Goal: Task Accomplishment & Management: Manage account settings

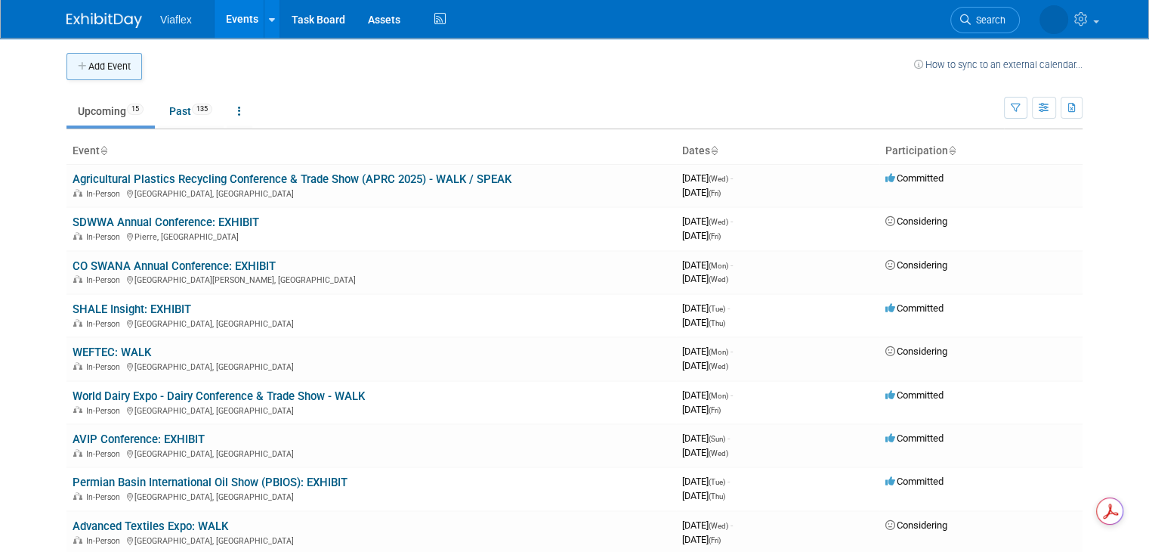
click at [104, 61] on button "Add Event" at bounding box center [104, 66] width 76 height 27
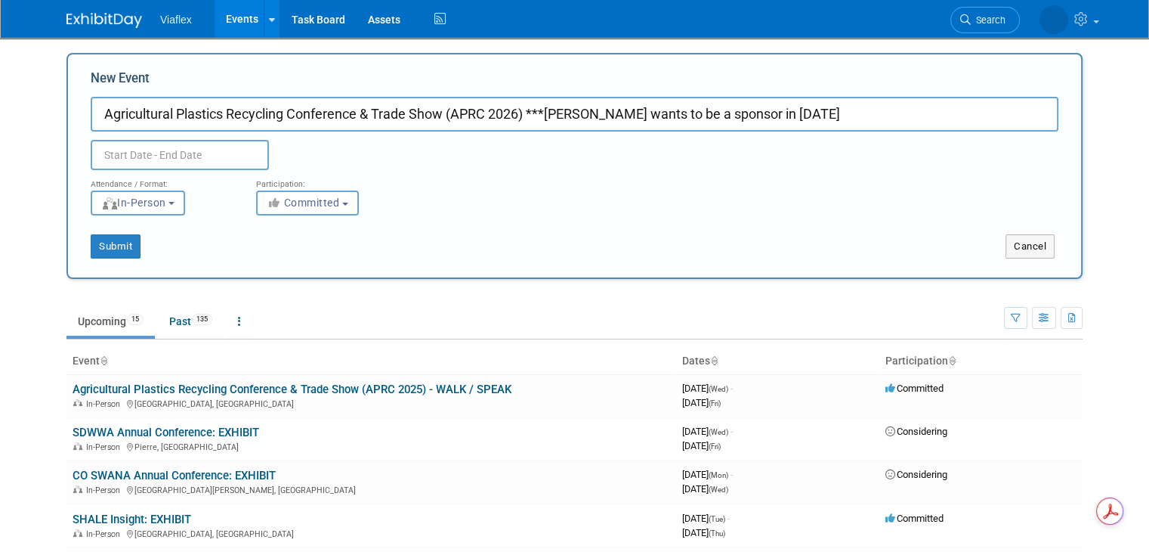
type input "Agricultural Plastics Recycling Conference & Trade Show (APRC 2026) ***[PERSON_…"
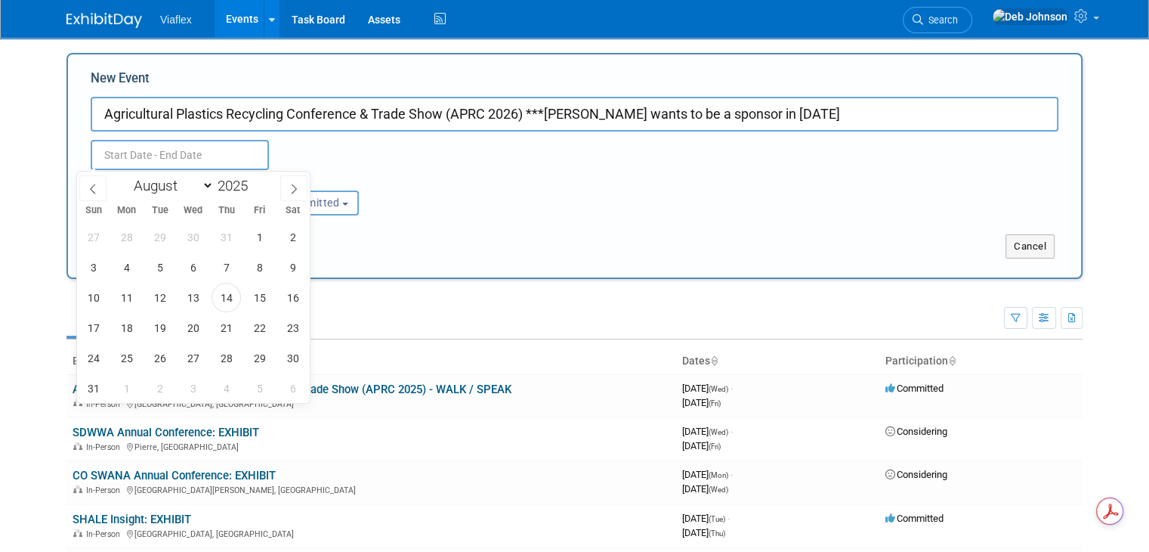
click at [154, 146] on input "text" at bounding box center [180, 155] width 178 height 30
click at [295, 186] on icon at bounding box center [294, 189] width 11 height 11
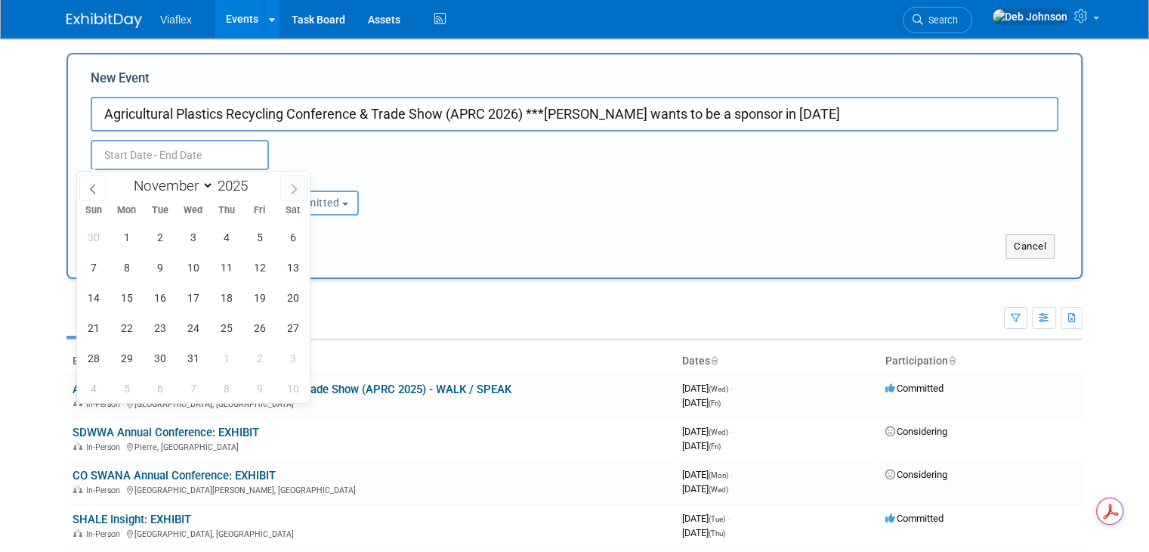
select select "11"
click at [295, 186] on icon at bounding box center [294, 189] width 11 height 11
type input "2026"
click at [295, 186] on icon at bounding box center [294, 189] width 11 height 11
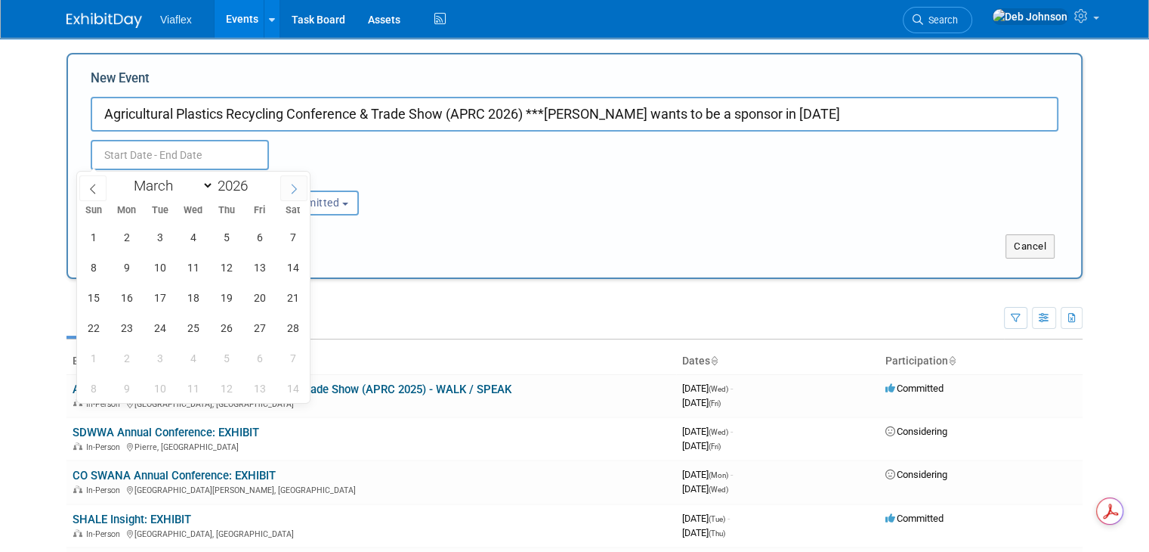
click at [295, 186] on icon at bounding box center [294, 189] width 11 height 11
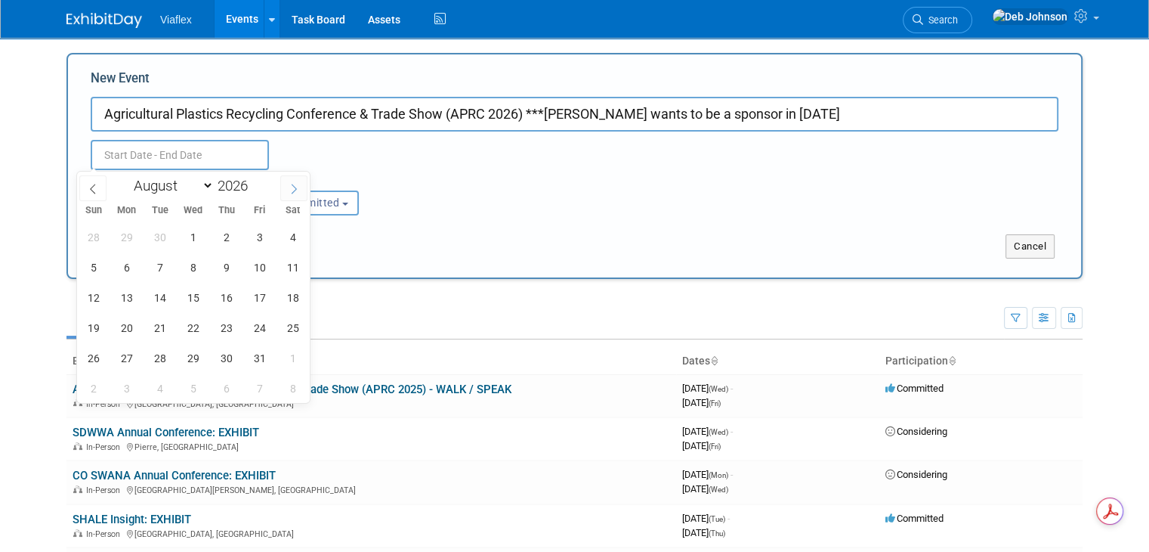
click at [295, 186] on icon at bounding box center [294, 189] width 11 height 11
click at [94, 184] on icon at bounding box center [92, 189] width 5 height 10
select select "8"
click at [124, 266] on span "7" at bounding box center [126, 266] width 29 height 29
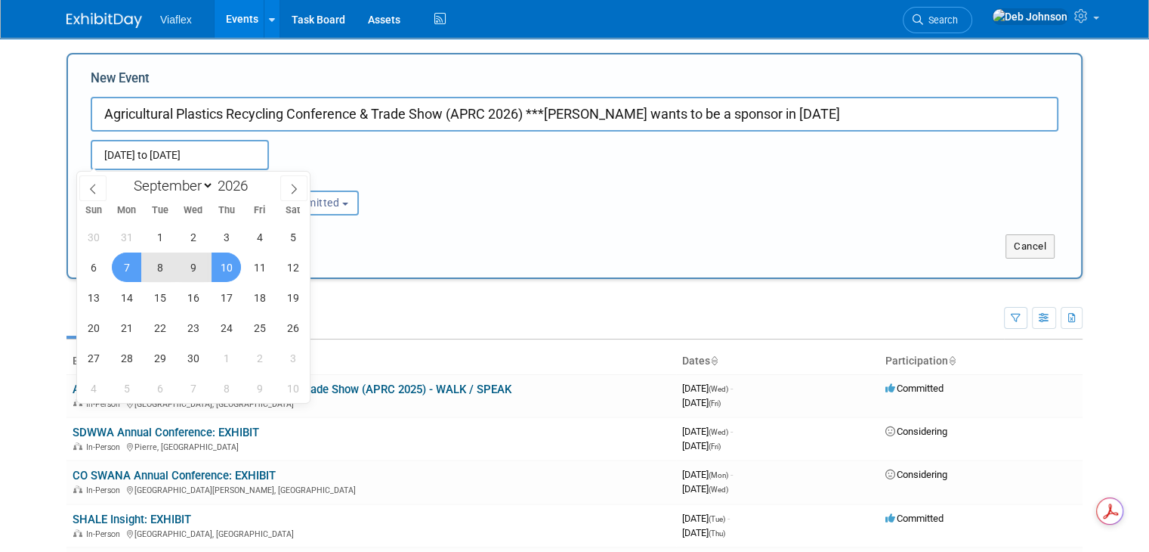
click at [224, 263] on span "10" at bounding box center [226, 266] width 29 height 29
type input "Sep 7, 2026 to Sep 10, 2026"
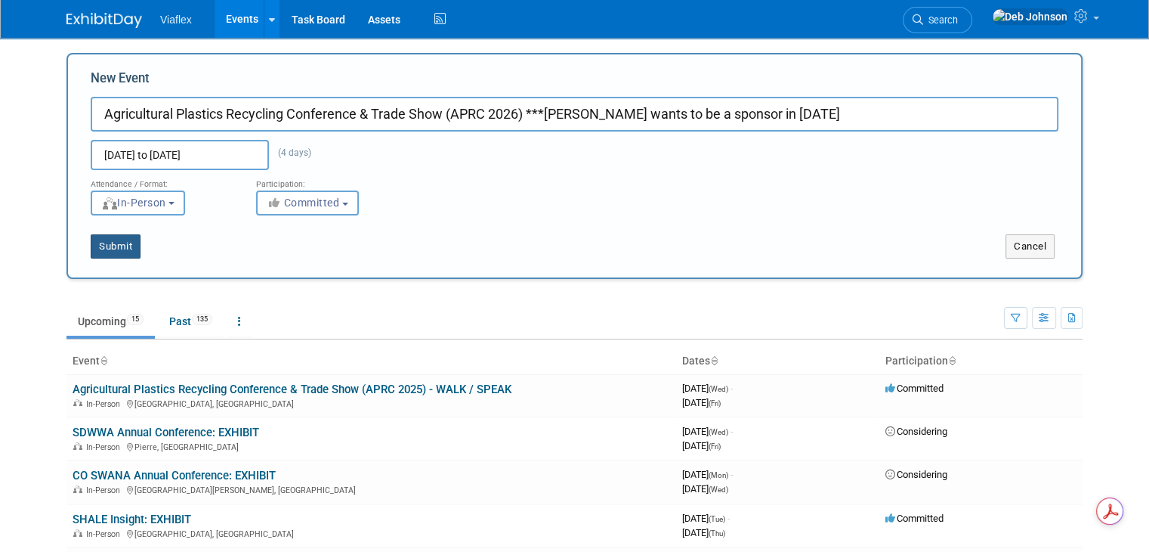
click at [109, 243] on button "Submit" at bounding box center [116, 246] width 50 height 24
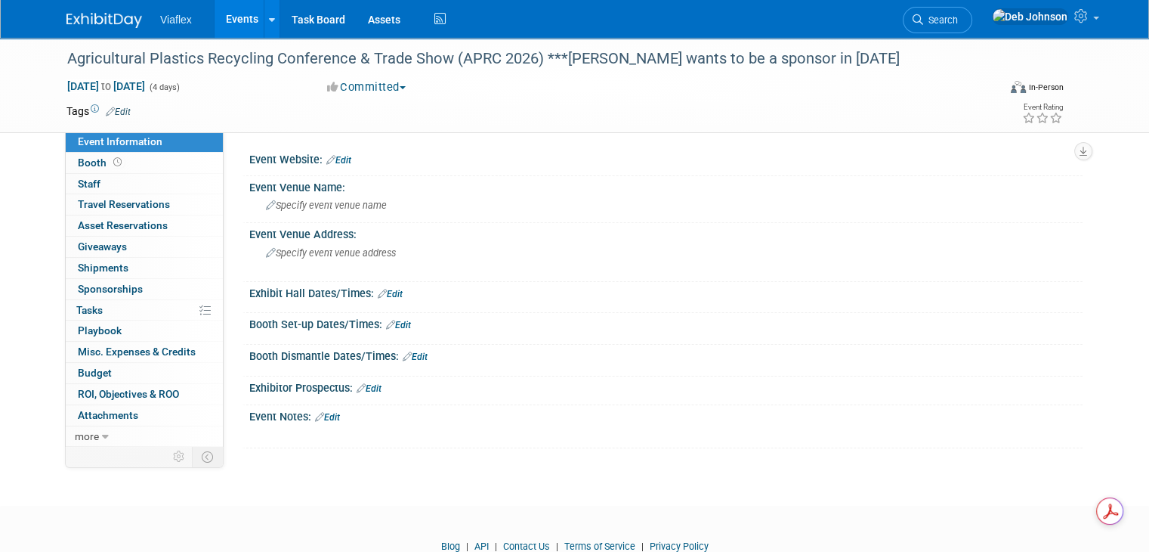
click at [333, 415] on div "Event Notes: Edit" at bounding box center [665, 415] width 833 height 20
click at [317, 415] on link "Edit" at bounding box center [327, 417] width 25 height 11
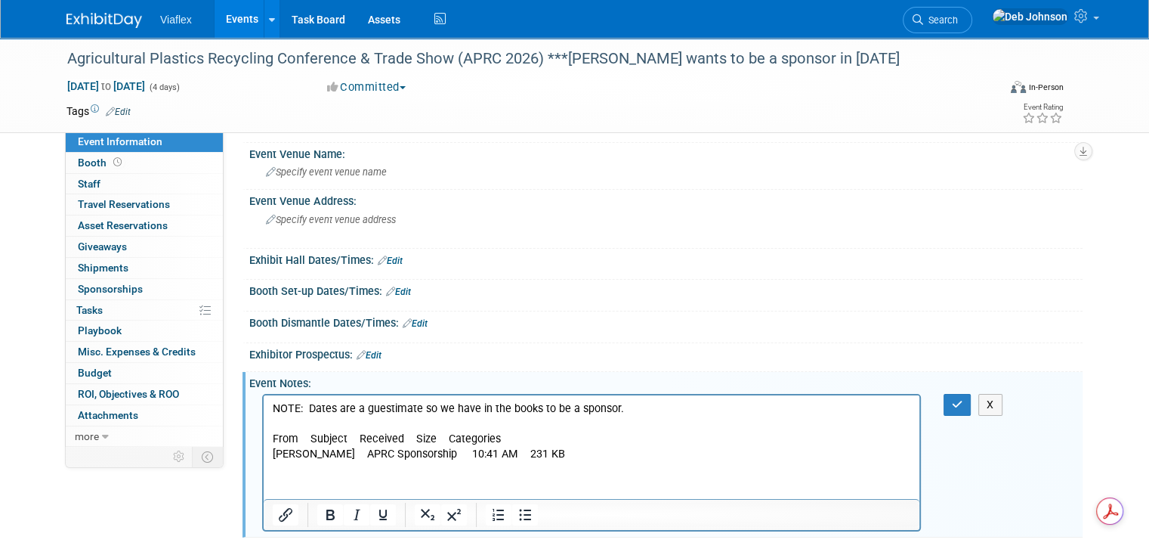
scroll to position [28, 0]
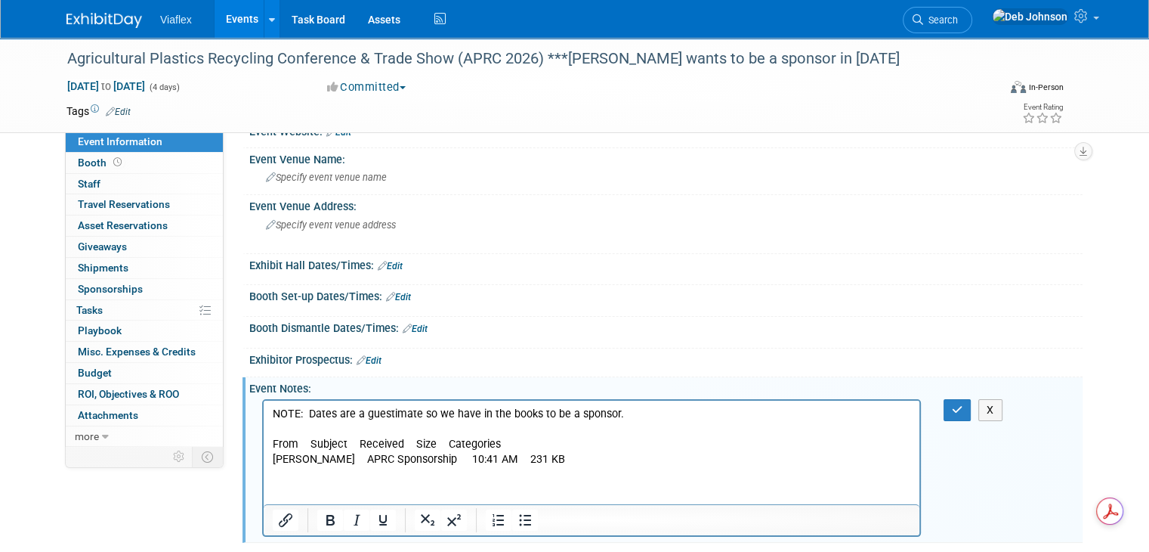
drag, startPoint x: 592, startPoint y: 463, endPoint x: 245, endPoint y: 445, distance: 347.2
click at [264, 445] on html "NOTE: Dates are a guestimate so we have in the books to be a sponsor. From Subj…" at bounding box center [592, 433] width 656 height 66
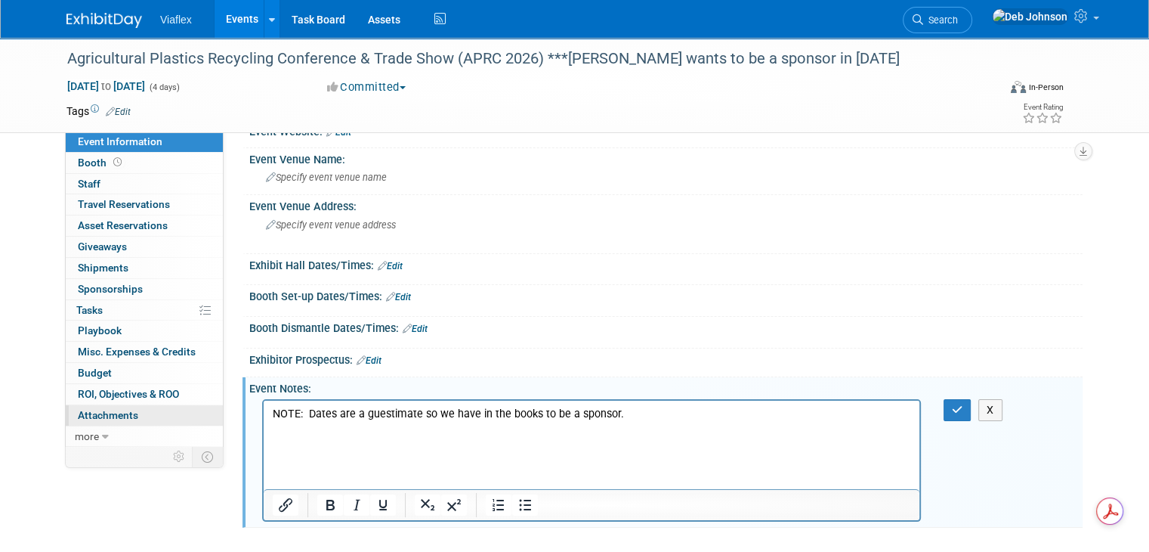
click at [114, 409] on span "Attachments 0" at bounding box center [108, 415] width 60 height 12
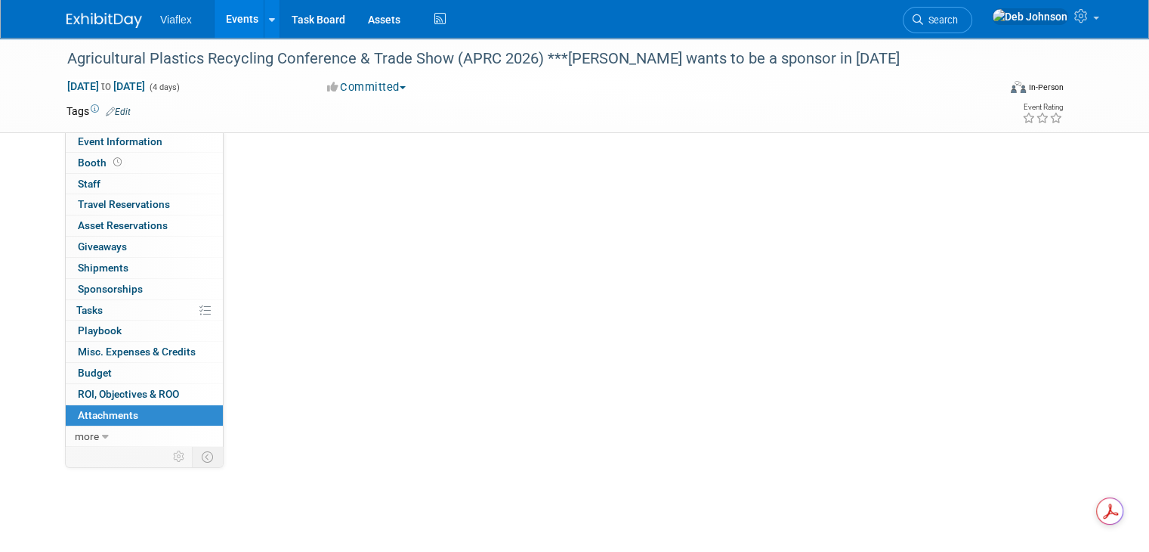
scroll to position [0, 0]
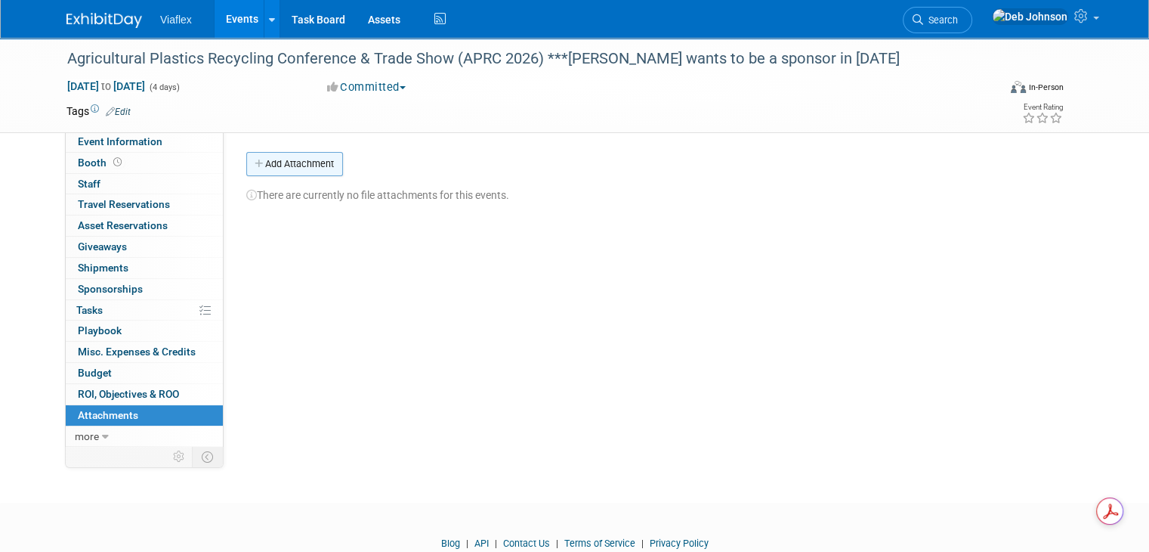
click at [297, 164] on button "Add Attachment" at bounding box center [294, 164] width 97 height 24
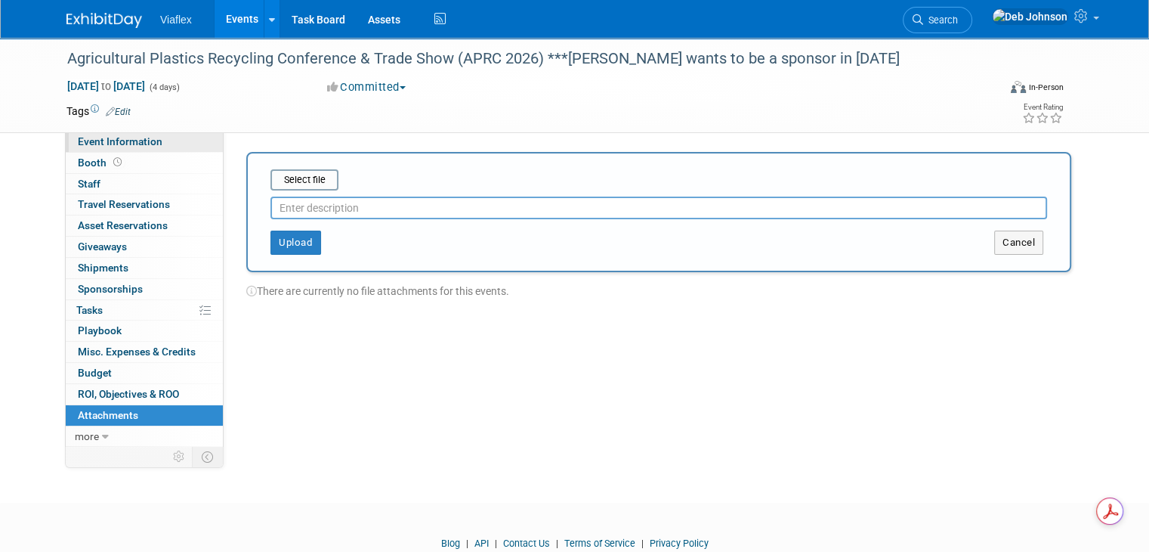
click at [90, 147] on span "Event Information" at bounding box center [120, 141] width 85 height 12
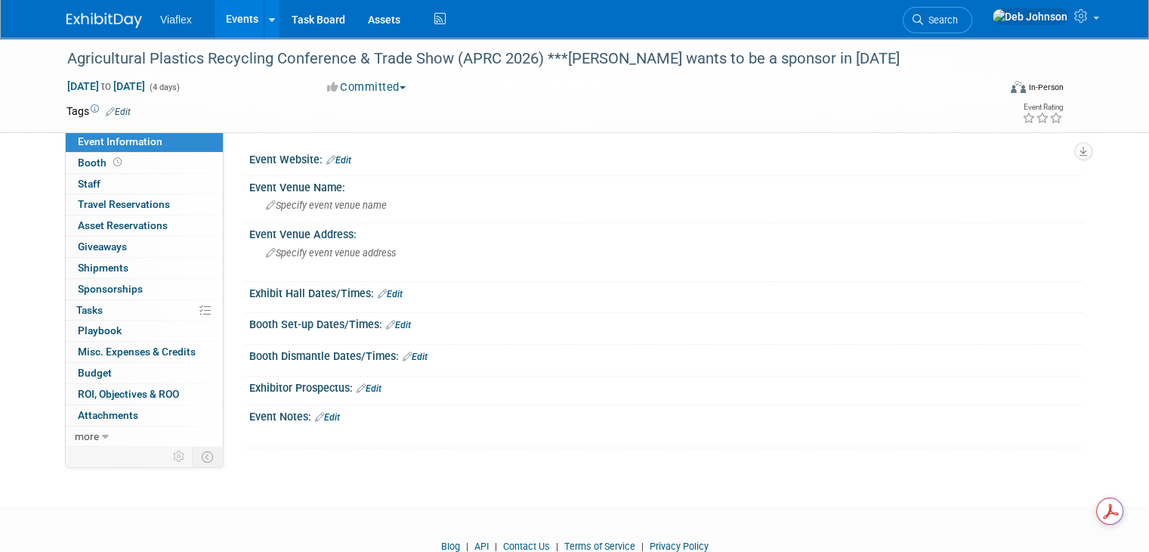
click at [375, 85] on button "Committed" at bounding box center [367, 87] width 90 height 16
click at [384, 110] on link "Committed" at bounding box center [382, 111] width 119 height 21
click at [323, 415] on link "Edit" at bounding box center [327, 417] width 25 height 11
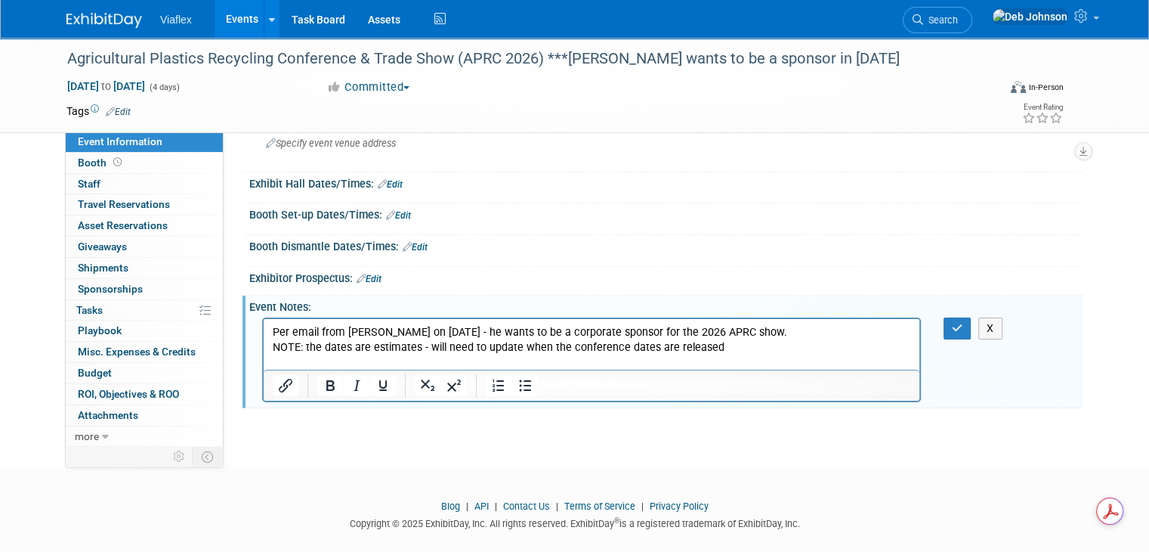
scroll to position [127, 0]
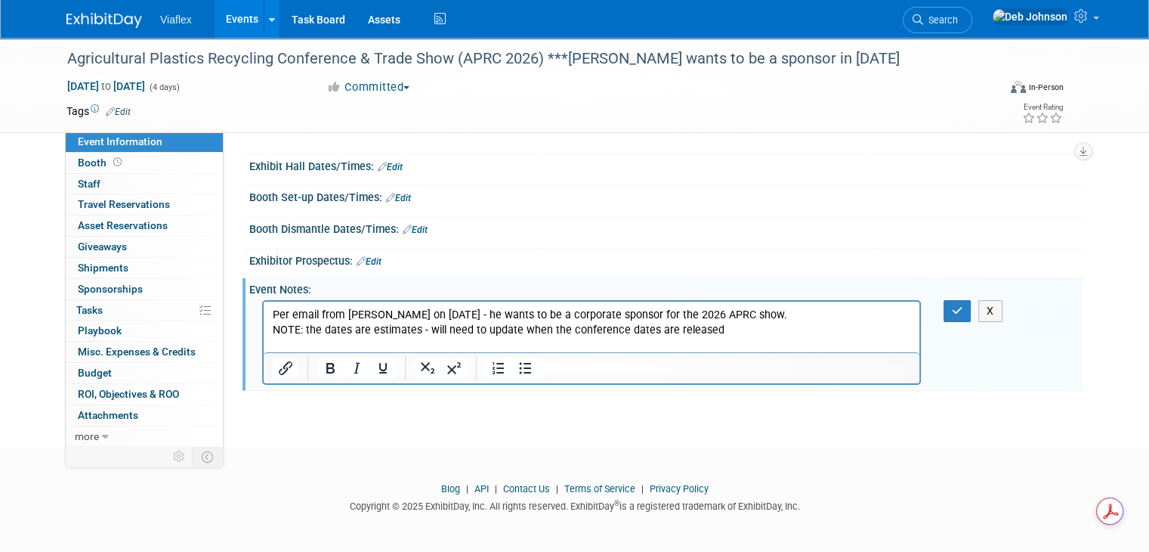
click at [287, 339] on p "Rich Text Area. Press ALT-0 for help." at bounding box center [592, 344] width 638 height 15
click at [287, 341] on p "Rich Text Area. Press ALT-0 for help." at bounding box center [592, 344] width 638 height 15
click at [729, 333] on p "NOTE: the dates are estimates - will need to update when the conference dates a…" at bounding box center [592, 329] width 638 height 15
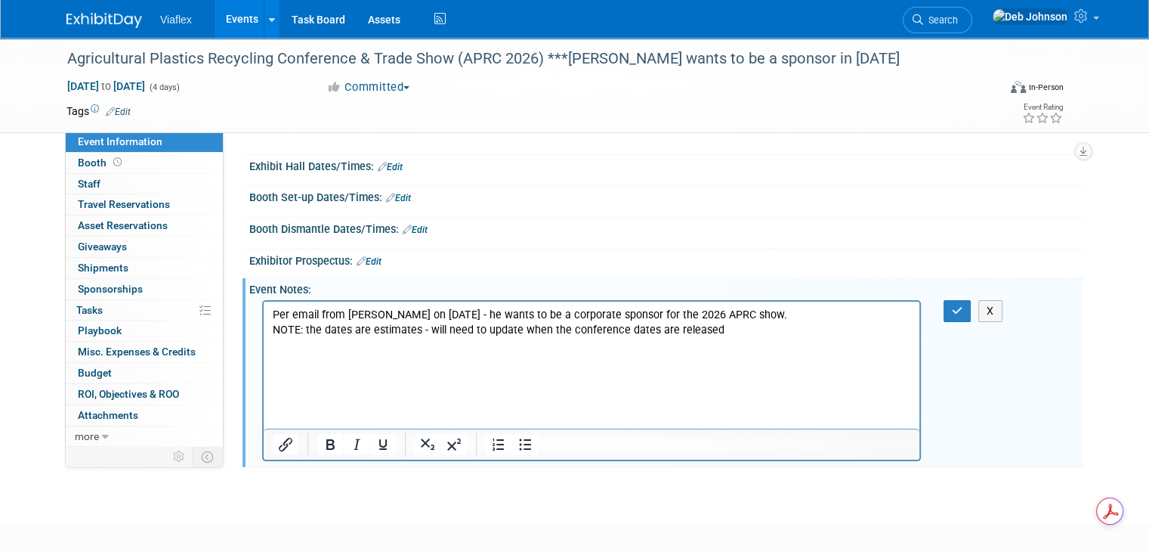
click at [293, 367] on p "Rich Text Area. Press ALT-0 for help." at bounding box center [592, 374] width 638 height 15
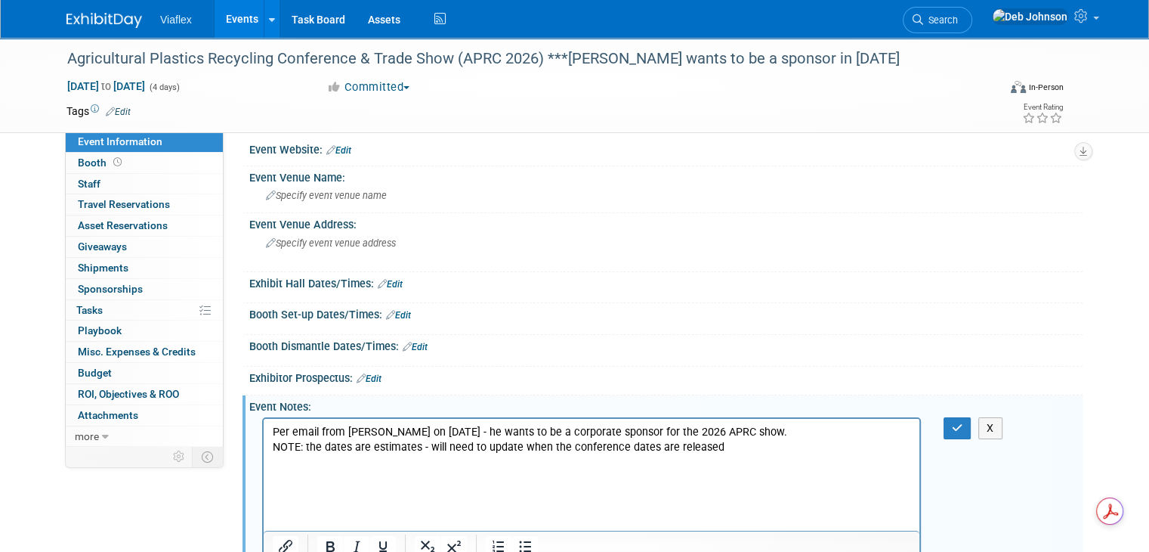
scroll to position [0, 0]
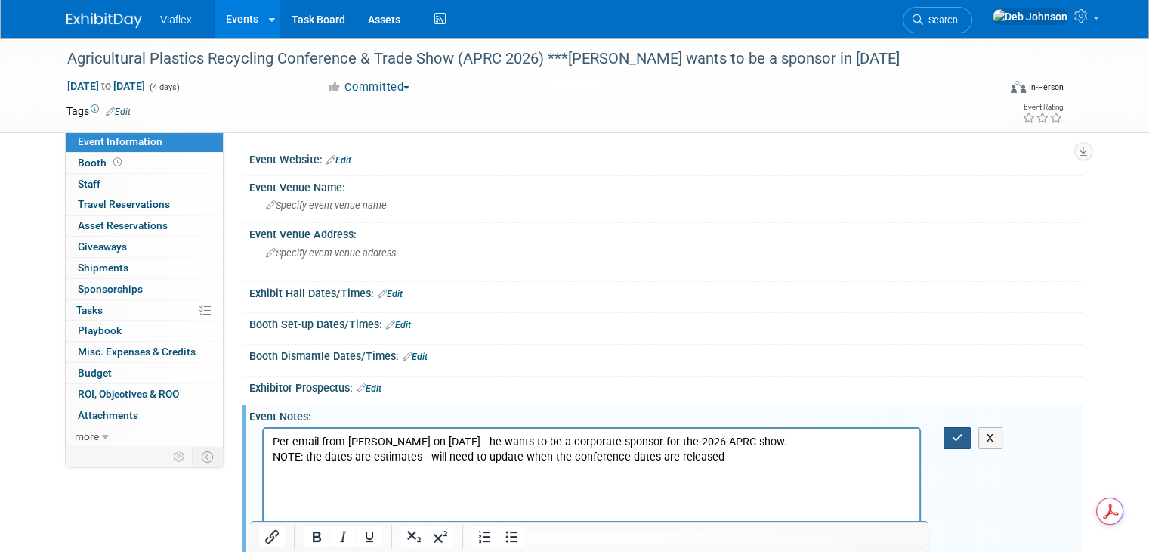
click at [963, 433] on icon "button" at bounding box center [957, 437] width 11 height 11
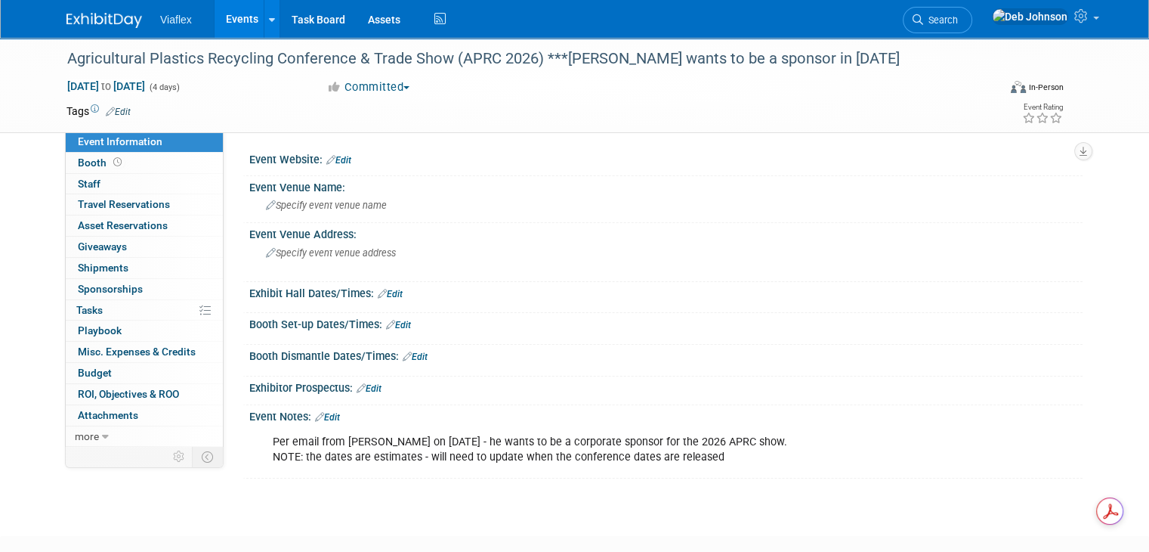
click at [94, 20] on img at bounding box center [104, 20] width 76 height 15
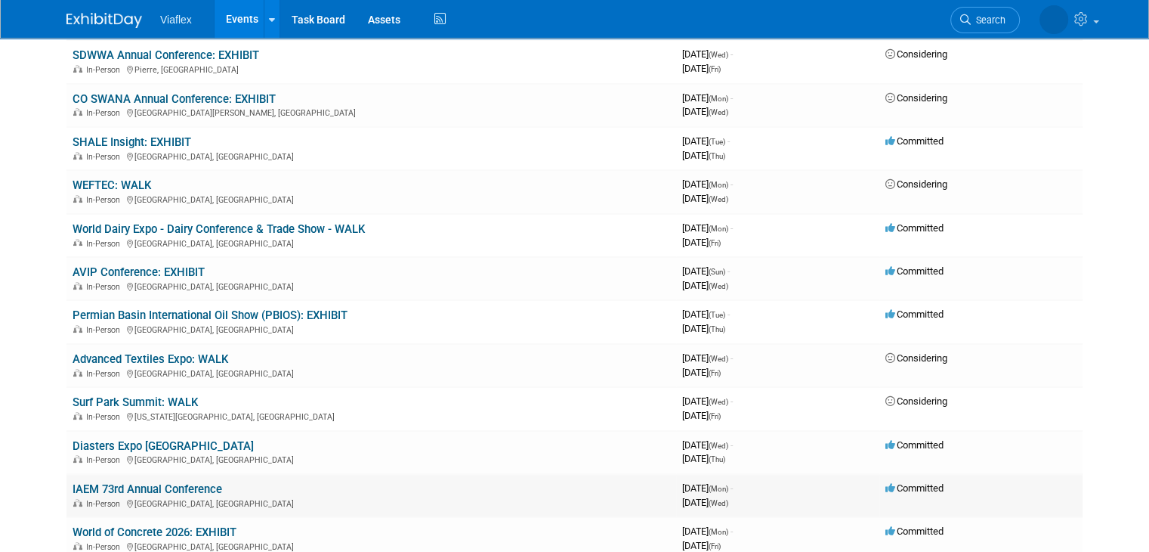
scroll to position [480, 0]
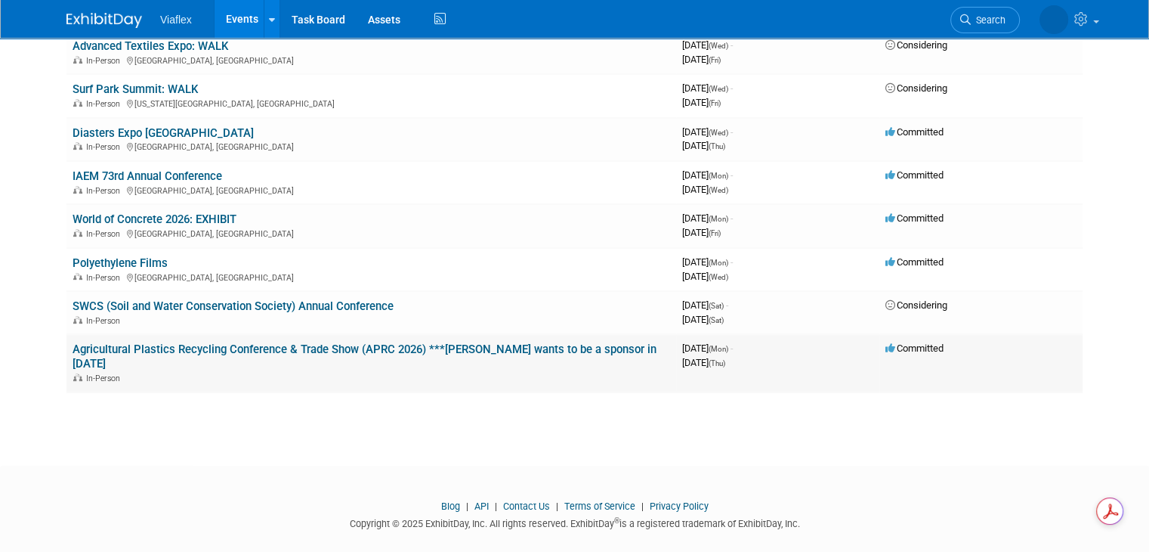
click at [504, 342] on link "Agricultural Plastics Recycling Conference & Trade Show (APRC 2026) ***[PERSON_…" at bounding box center [365, 356] width 584 height 28
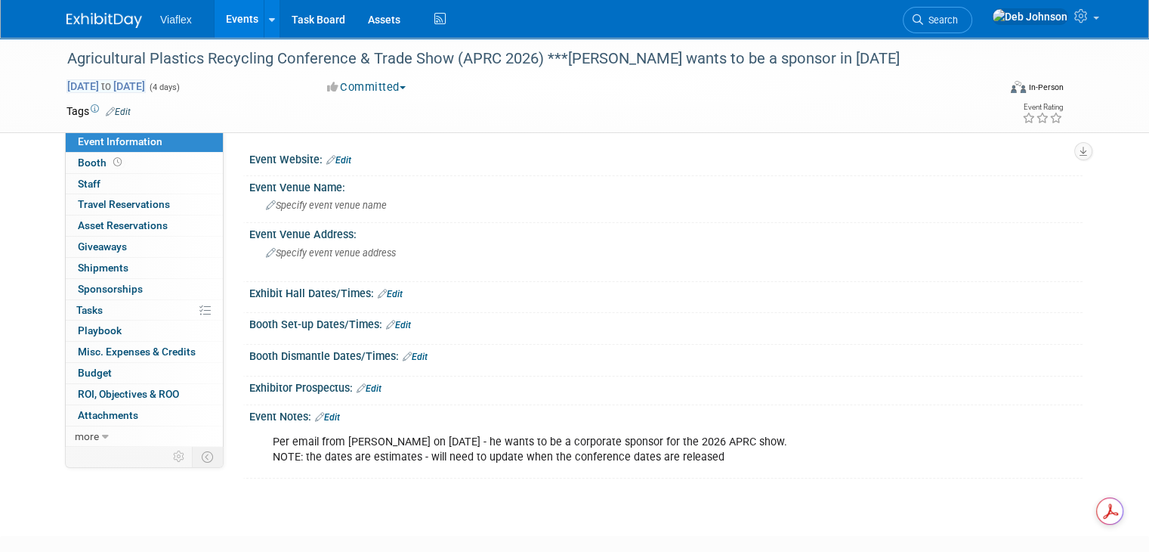
click at [70, 82] on span "Sep 7, 2026 to Sep 10, 2026" at bounding box center [105, 86] width 79 height 14
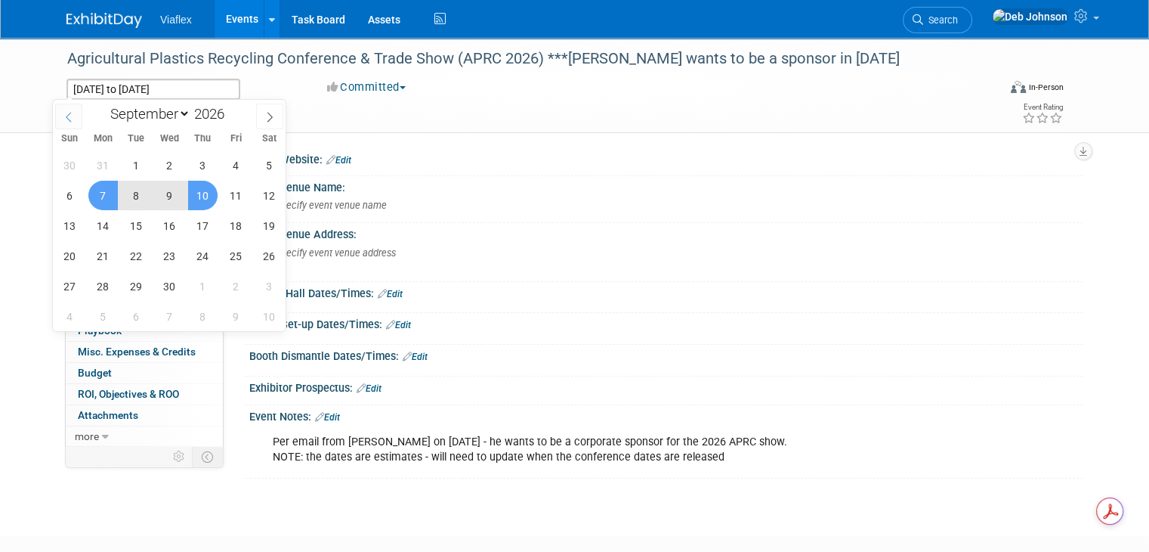
click at [67, 113] on icon at bounding box center [68, 117] width 11 height 11
select select "7"
click at [100, 193] on span "3" at bounding box center [102, 195] width 29 height 29
type input "Aug 3, 2026"
click at [199, 197] on span "6" at bounding box center [202, 195] width 29 height 29
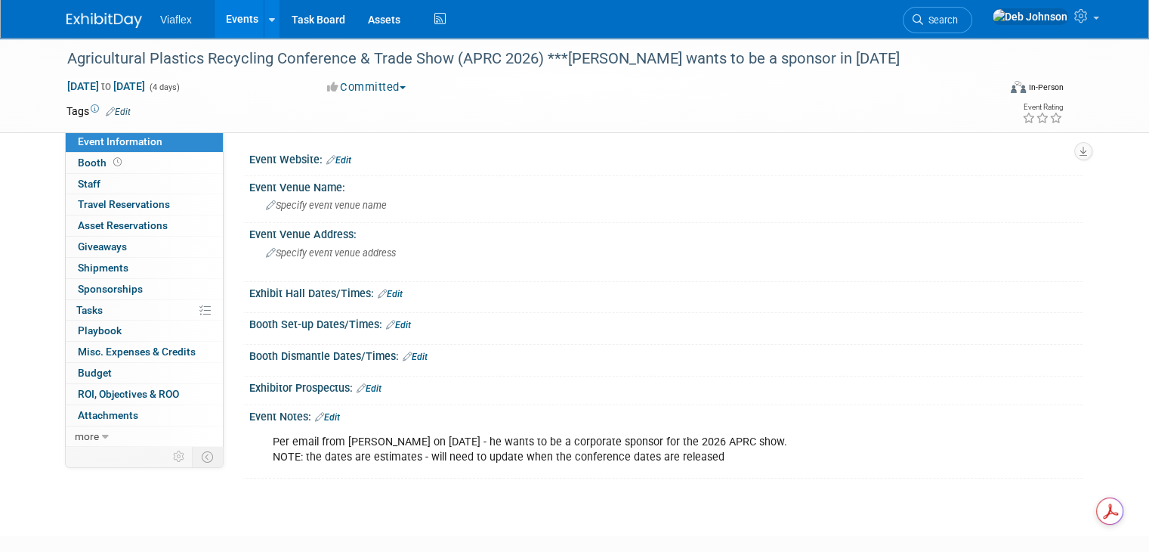
click at [76, 17] on img at bounding box center [104, 20] width 76 height 15
